Goal: Information Seeking & Learning: Learn about a topic

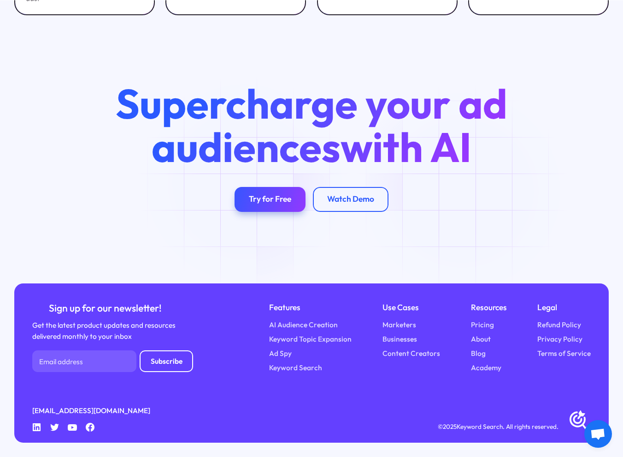
scroll to position [3060, 0]
click at [312, 365] on link "Keyword Search" at bounding box center [295, 367] width 53 height 11
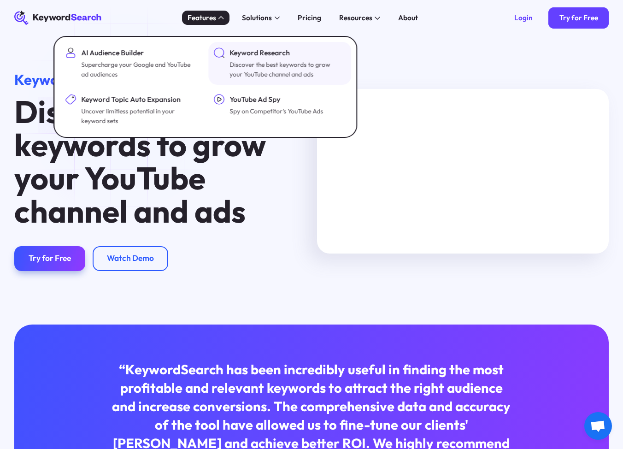
click at [253, 60] on div "Discover the best keywords to grow your YouTube channel and ads" at bounding box center [287, 70] width 114 height 20
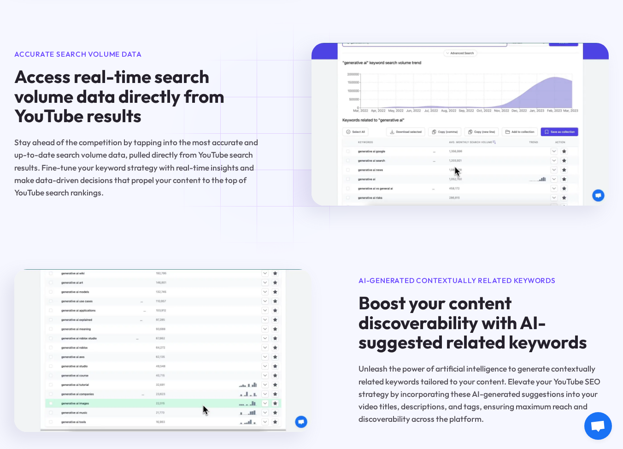
scroll to position [1383, 0]
